Goal: Transaction & Acquisition: Purchase product/service

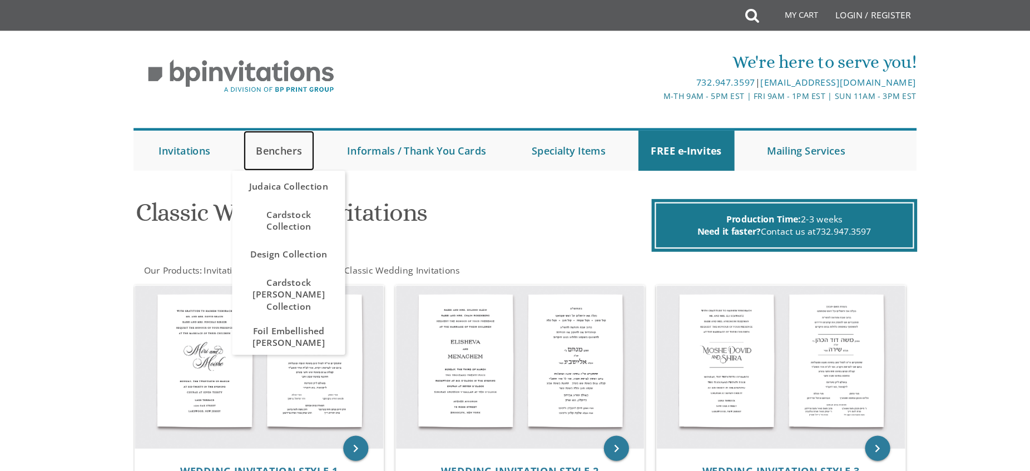
click at [298, 132] on link "Benchers" at bounding box center [297, 134] width 63 height 36
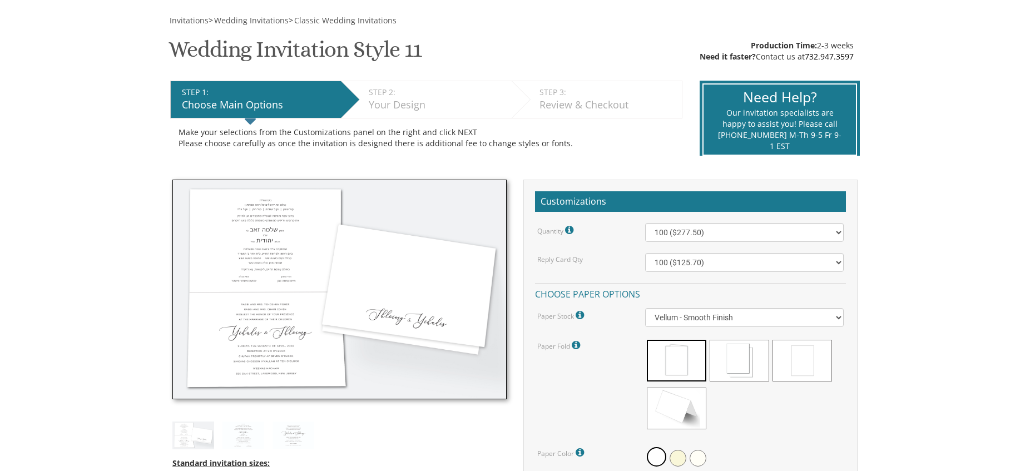
scroll to position [155, 0]
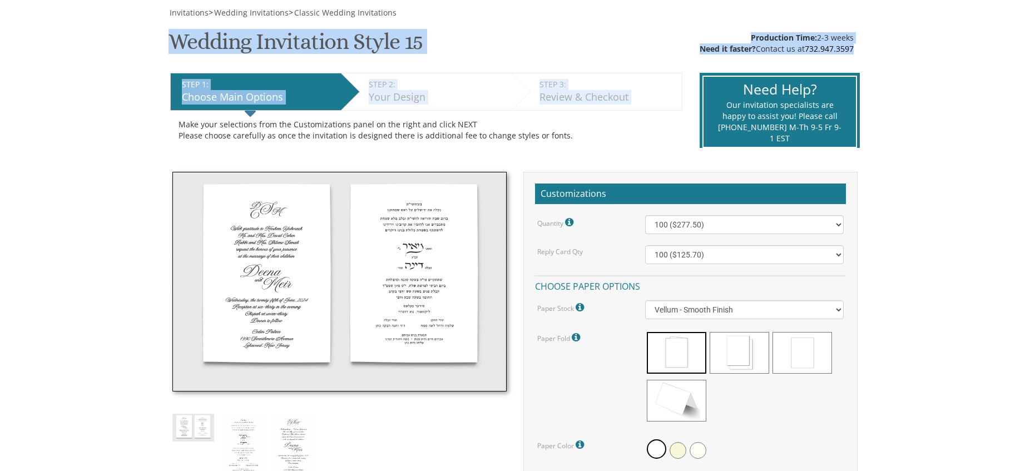
drag, startPoint x: 447, startPoint y: 58, endPoint x: 169, endPoint y: 44, distance: 278.4
click at [169, 44] on h1 "Wedding Invitation Style 15 SKU: WedInv15" at bounding box center [295, 45] width 255 height 33
drag, startPoint x: 169, startPoint y: 44, endPoint x: 423, endPoint y: 42, distance: 253.6
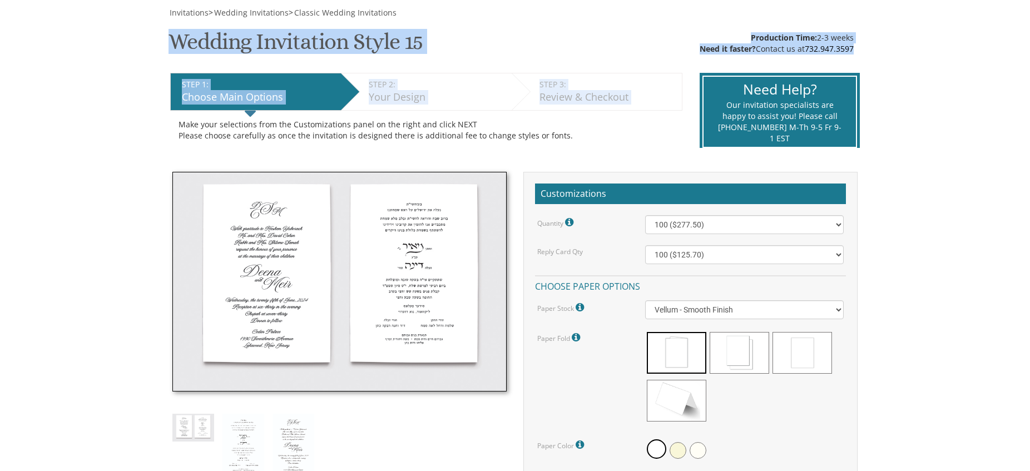
copy div "Wedding Invitation Style 15 SKU: WedInv15 Production Time: 2-3 weeks Need it fa…"
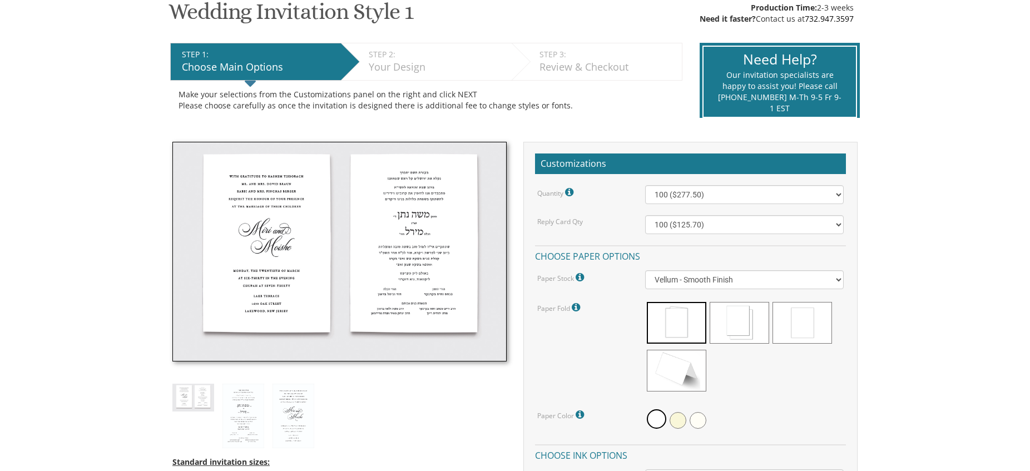
scroll to position [213, 0]
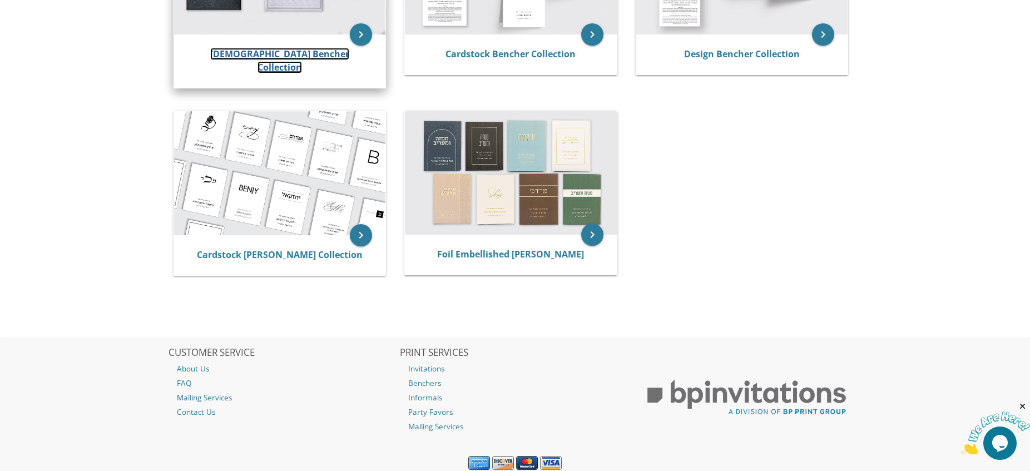
click at [325, 50] on link "[DEMOGRAPHIC_DATA] Bencher Collection" at bounding box center [279, 61] width 139 height 26
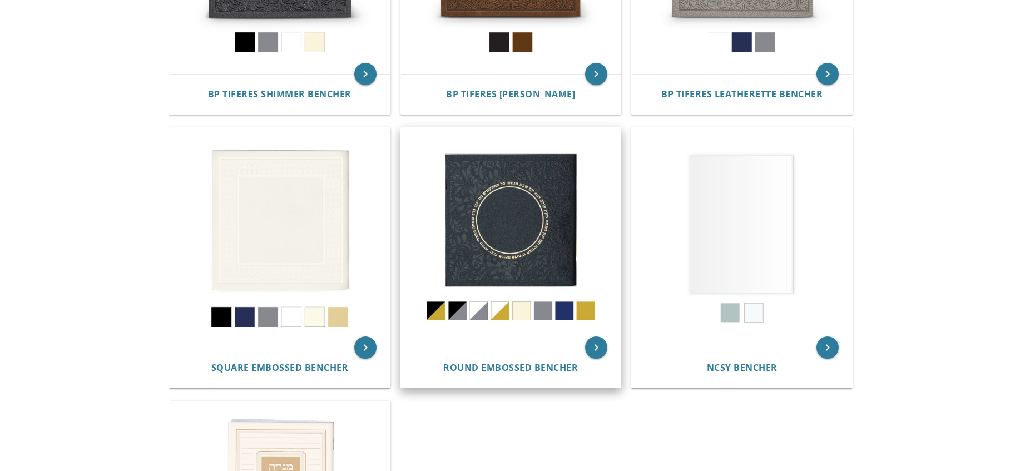
scroll to position [395, 0]
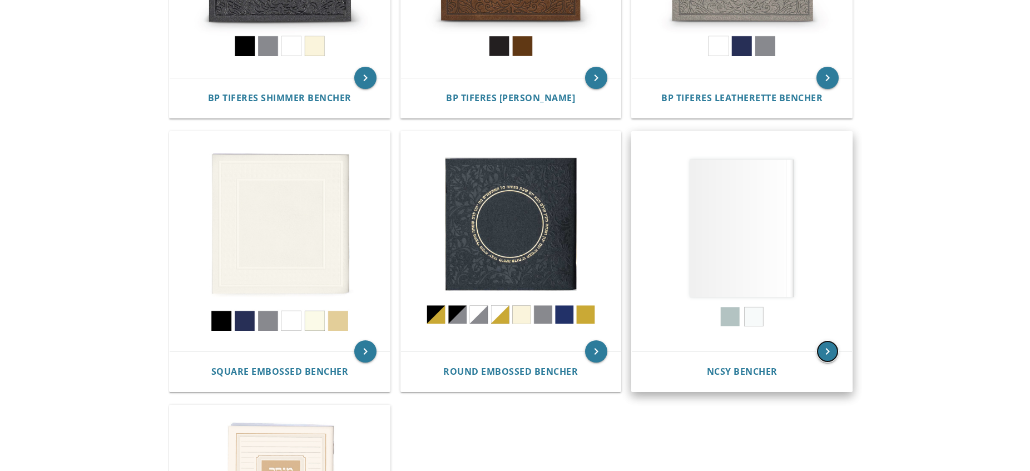
click at [825, 353] on icon "keyboard_arrow_right" at bounding box center [827, 351] width 22 height 22
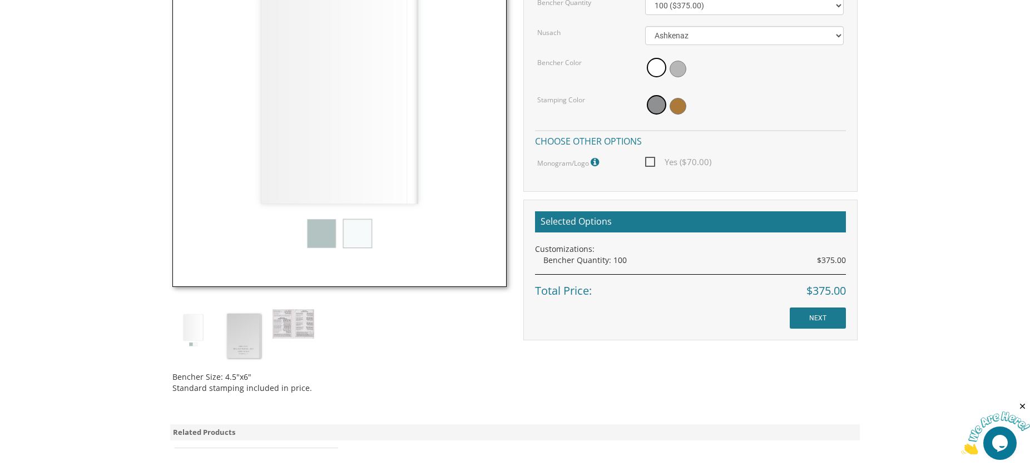
scroll to position [387, 0]
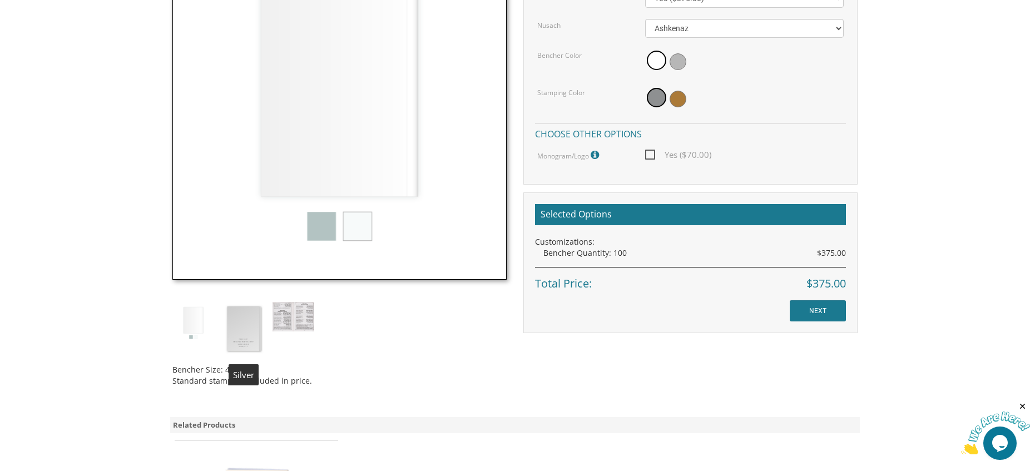
click at [255, 310] on img at bounding box center [243, 329] width 42 height 54
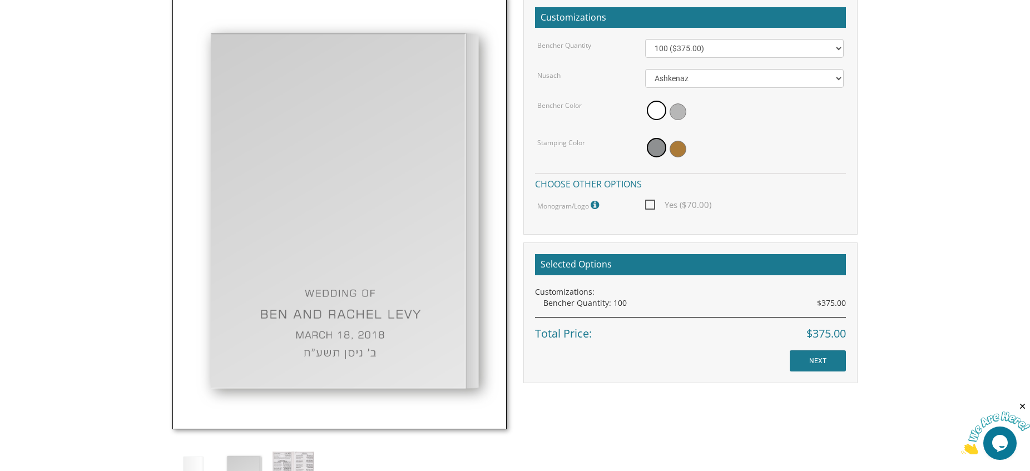
scroll to position [335, 0]
